Goal: Task Accomplishment & Management: Use online tool/utility

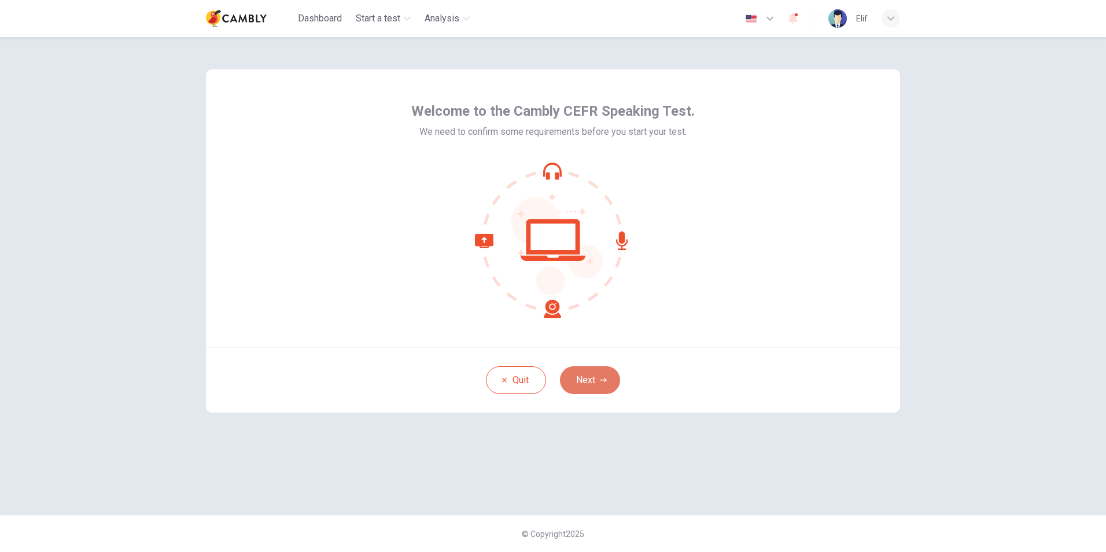
click at [571, 376] on button "Next" at bounding box center [590, 380] width 60 height 28
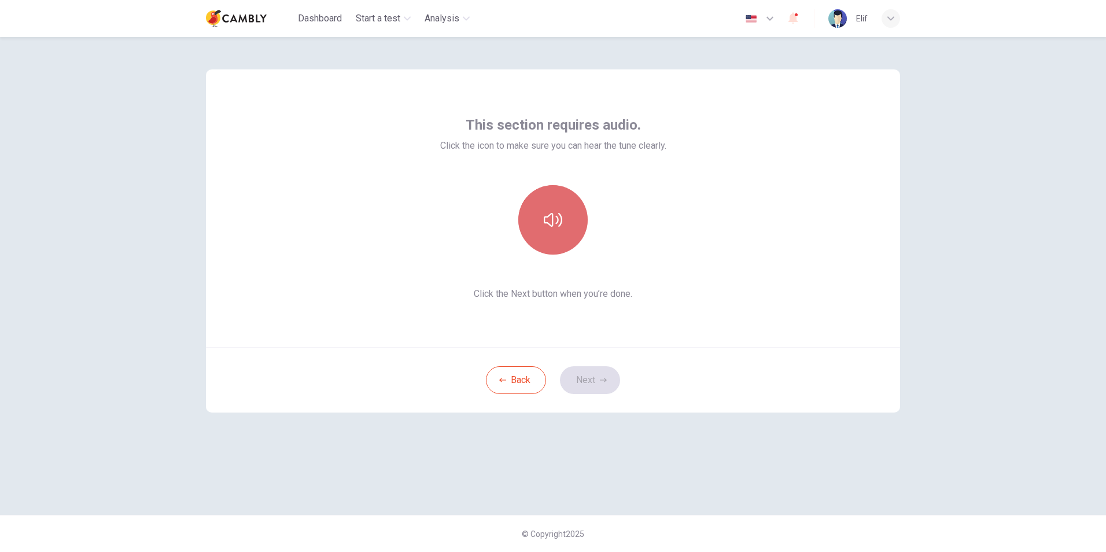
click at [551, 212] on icon "button" at bounding box center [553, 219] width 19 height 19
click at [592, 379] on button "Next" at bounding box center [590, 380] width 60 height 28
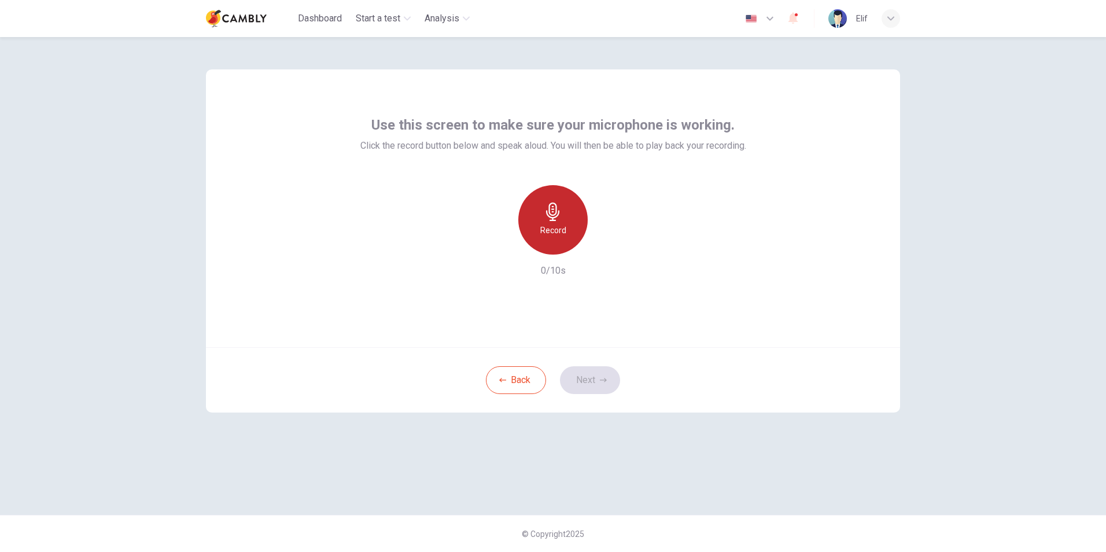
click at [553, 213] on icon "button" at bounding box center [553, 211] width 19 height 19
click at [552, 223] on div "Stop" at bounding box center [552, 219] width 69 height 69
click at [604, 245] on icon "button" at bounding box center [606, 245] width 5 height 7
click at [591, 376] on button "Next" at bounding box center [590, 380] width 60 height 28
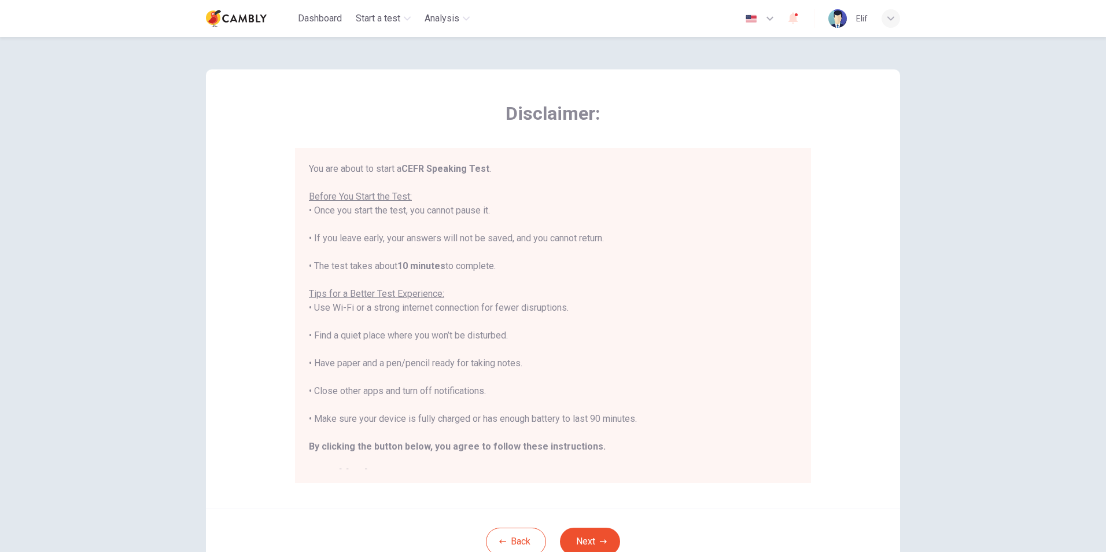
drag, startPoint x: 550, startPoint y: 419, endPoint x: 660, endPoint y: 416, distance: 110.5
click at [660, 416] on div "You are about to start a CEFR Speaking Test . Before You Start the Test: • Once…" at bounding box center [553, 321] width 488 height 319
drag, startPoint x: 344, startPoint y: 389, endPoint x: 533, endPoint y: 392, distance: 189.1
click at [533, 392] on div "You are about to start a CEFR Speaking Test . Before You Start the Test: • Once…" at bounding box center [553, 321] width 488 height 319
drag, startPoint x: 343, startPoint y: 360, endPoint x: 564, endPoint y: 365, distance: 221.0
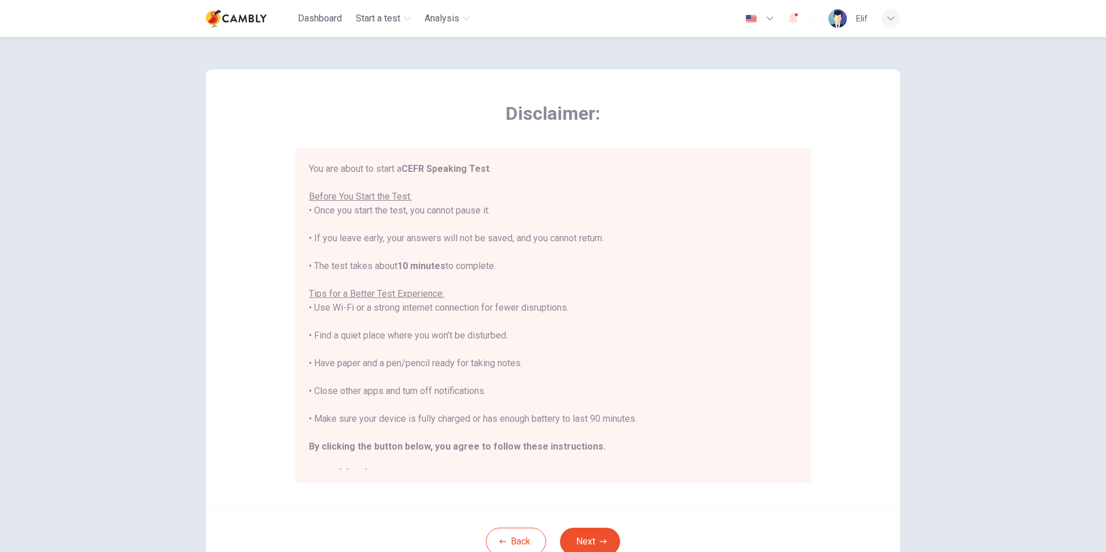
click at [564, 365] on div "You are about to start a CEFR Speaking Test . Before You Start the Test: • Once…" at bounding box center [553, 321] width 488 height 319
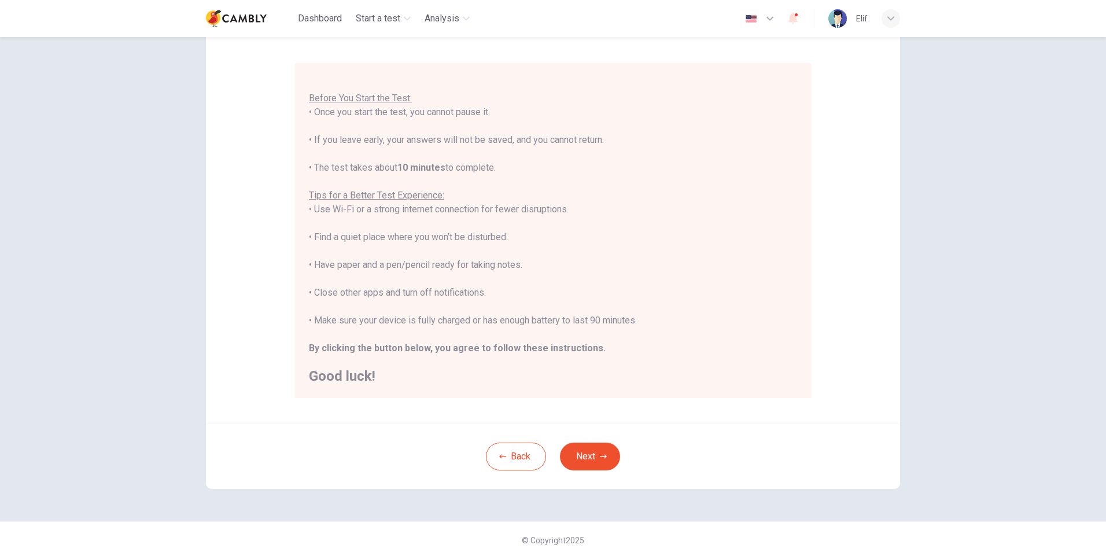
scroll to position [91, 0]
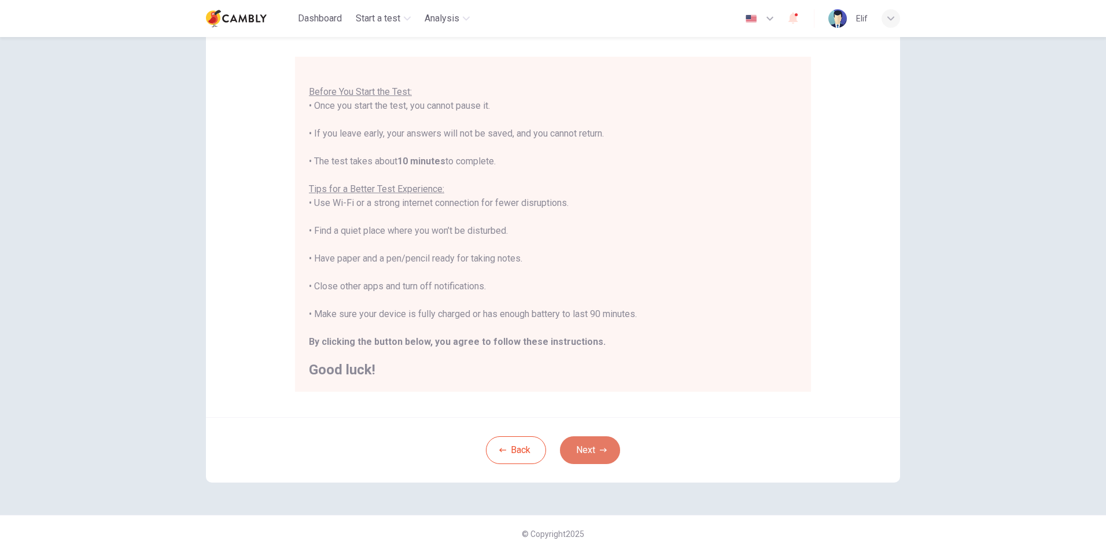
click at [596, 452] on button "Next" at bounding box center [590, 450] width 60 height 28
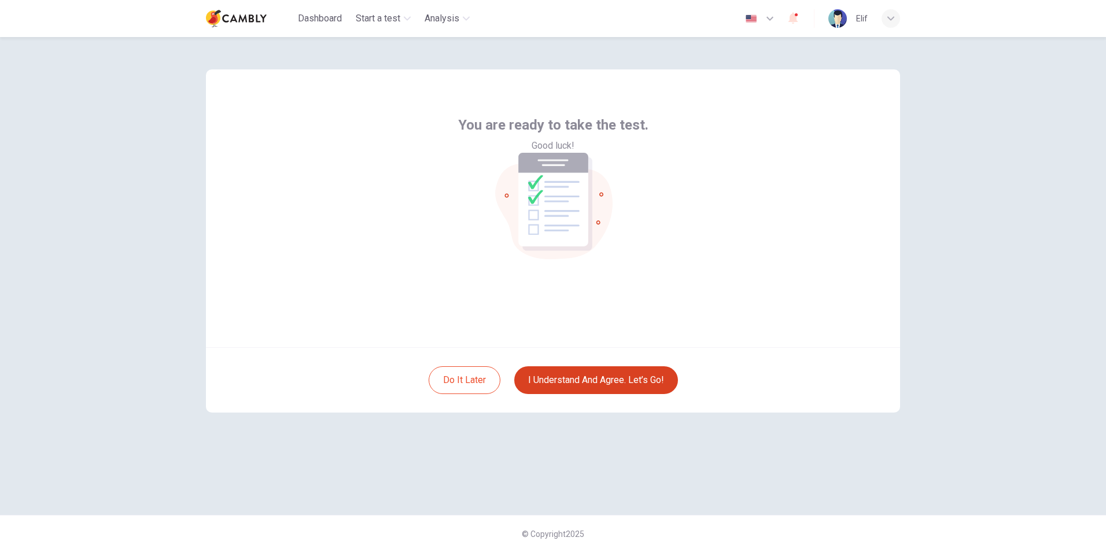
click at [605, 375] on button "I understand and agree. Let’s go!" at bounding box center [596, 380] width 164 height 28
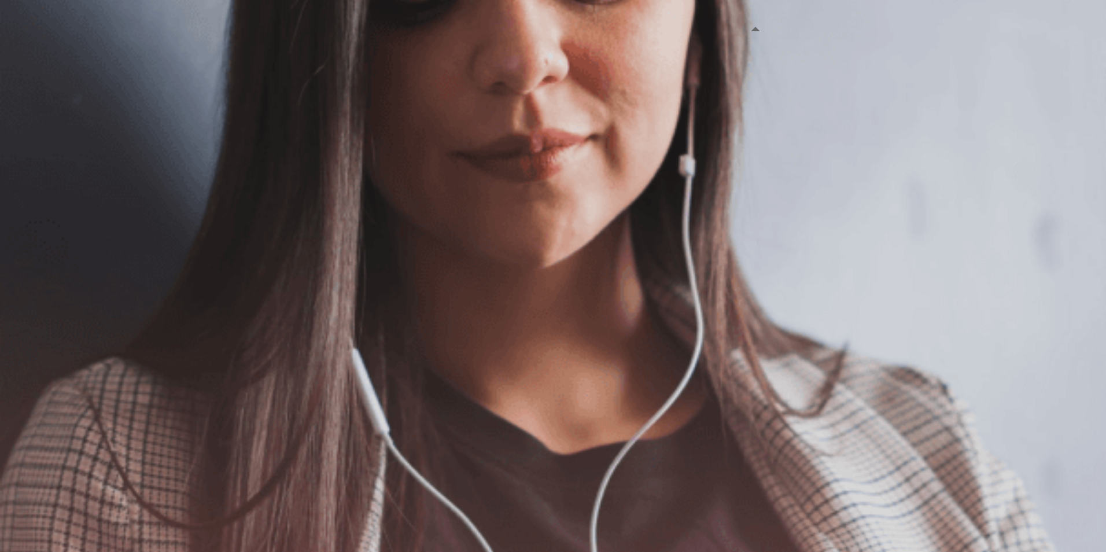
click at [2, 47] on button "button" at bounding box center [1, 52] width 2 height 11
click at [33, 60] on button "Continue" at bounding box center [16, 81] width 33 height 43
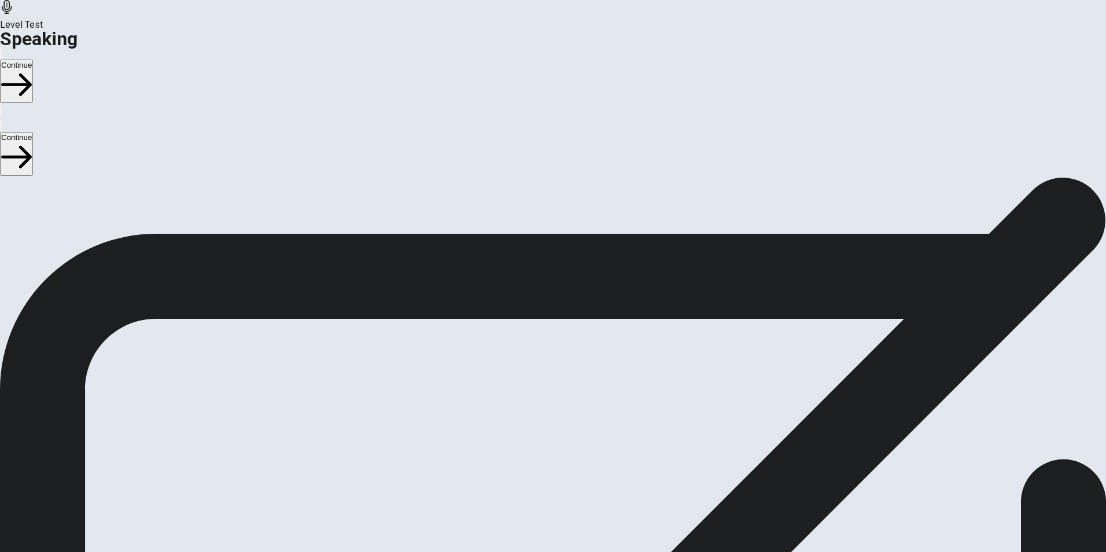
click at [570, 368] on div at bounding box center [552, 387] width 35 height 39
click at [538, 409] on button "Record Again" at bounding box center [536, 414] width 2 height 11
click at [574, 495] on span "Stop Recording" at bounding box center [553, 507] width 41 height 25
click at [539, 417] on icon "Play Audio" at bounding box center [539, 417] width 0 height 0
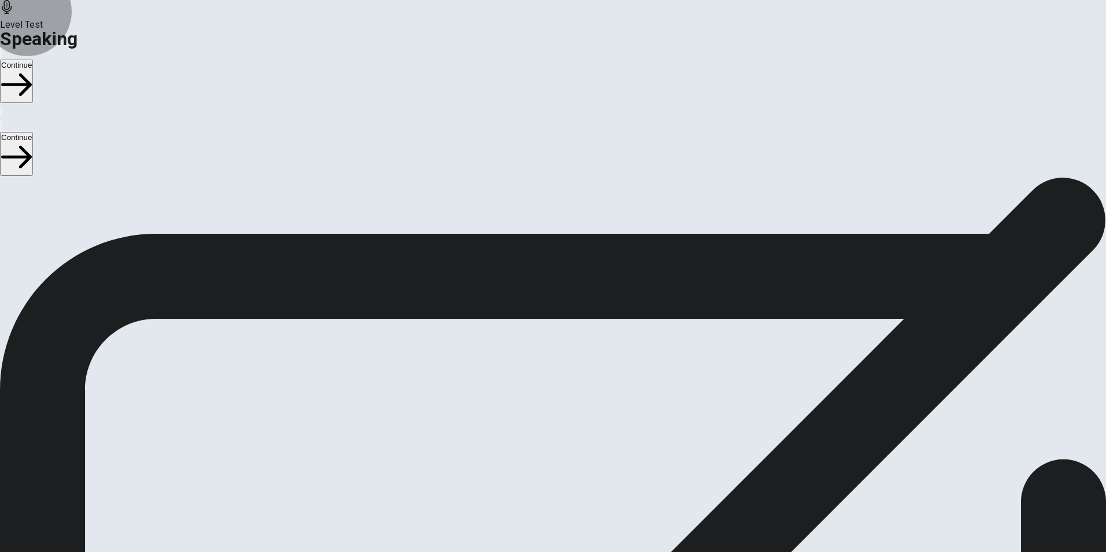
click at [33, 60] on button "Continue" at bounding box center [16, 81] width 33 height 43
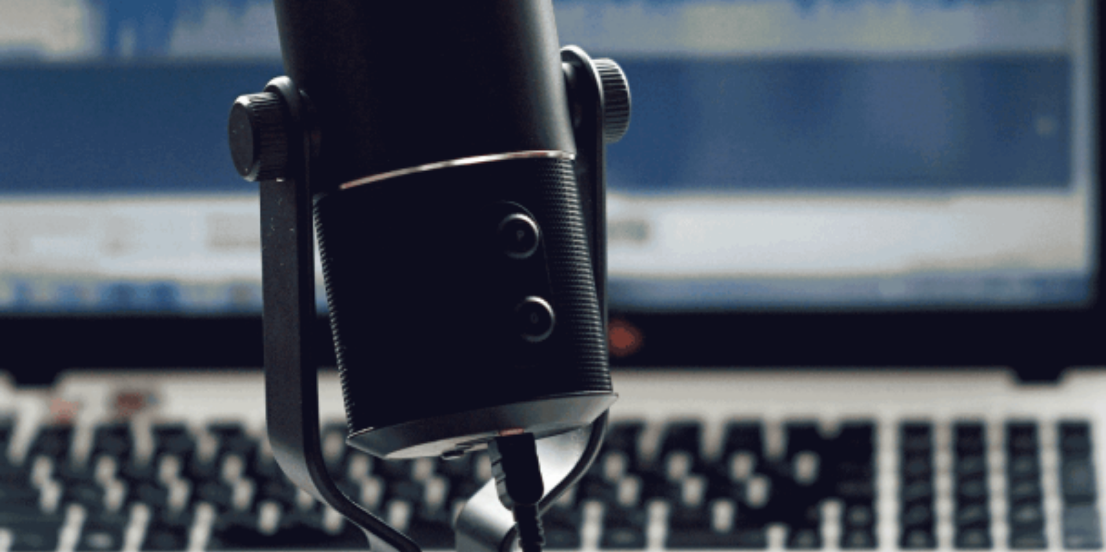
drag, startPoint x: 332, startPoint y: 360, endPoint x: 397, endPoint y: 357, distance: 64.8
click at [397, 300] on span "The Speaking Test will start now. There are 3 questions in this section. Import…" at bounding box center [212, 246] width 425 height 108
click at [33, 60] on button "Continue" at bounding box center [16, 81] width 33 height 43
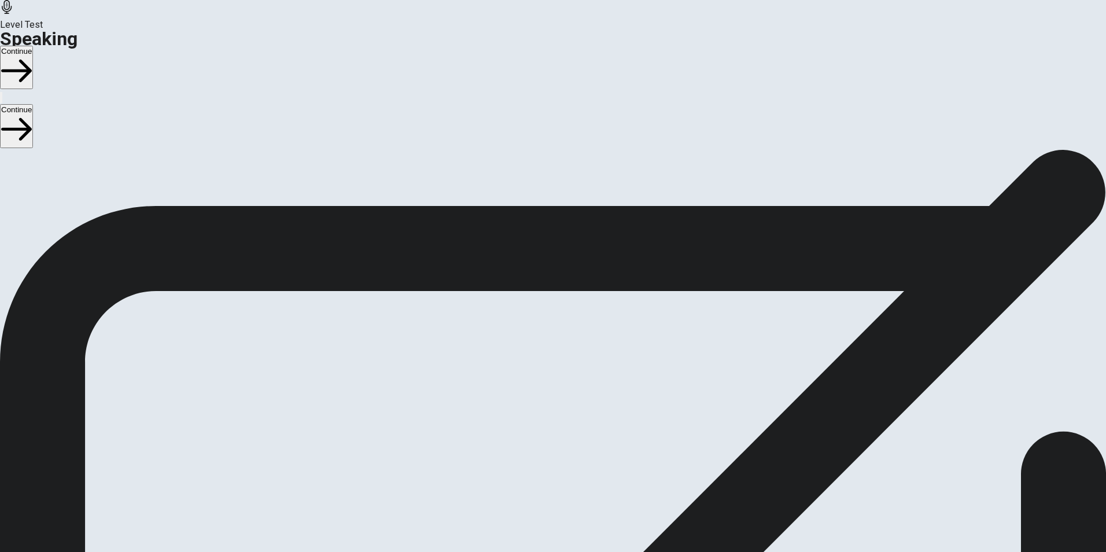
click at [33, 46] on button "Continue" at bounding box center [16, 67] width 33 height 43
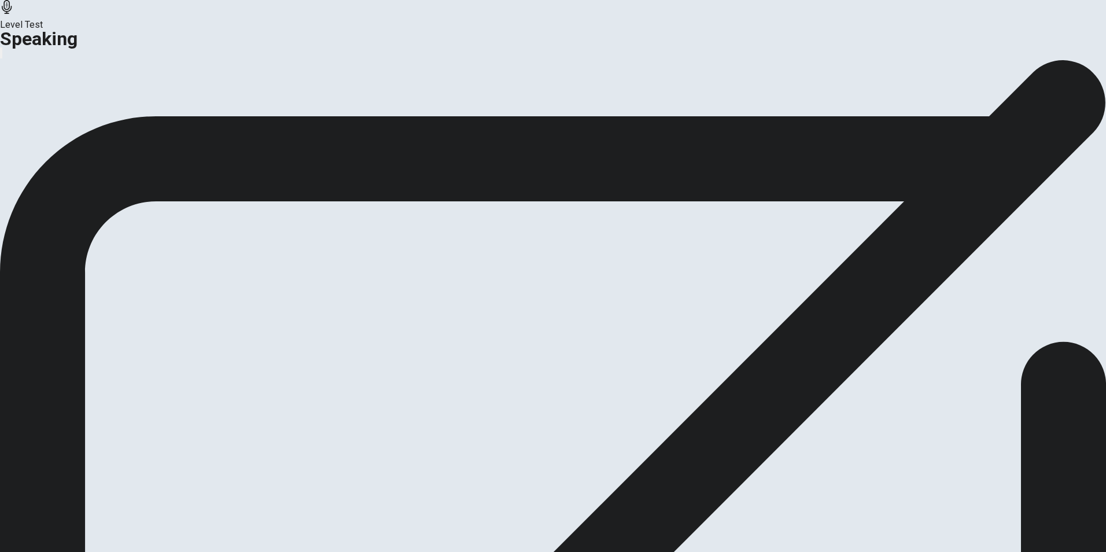
click at [45, 145] on button "Analysis" at bounding box center [22, 137] width 45 height 16
